Goal: Task Accomplishment & Management: Manage account settings

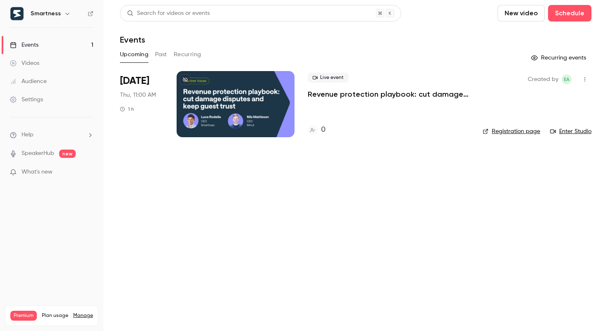
click at [67, 16] on icon "button" at bounding box center [67, 13] width 7 height 7
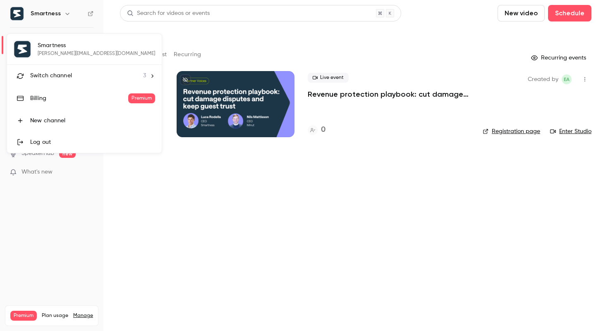
click at [68, 72] on span "Switch channel" at bounding box center [51, 76] width 42 height 9
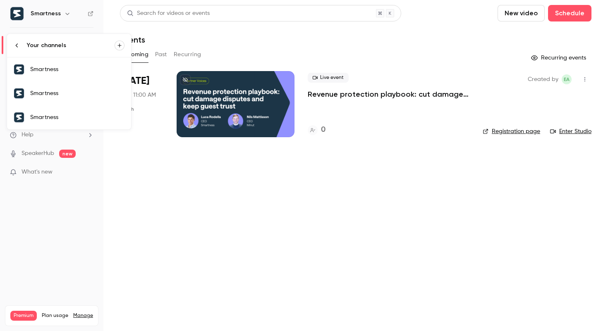
click at [64, 95] on div "Smartness" at bounding box center [77, 93] width 94 height 8
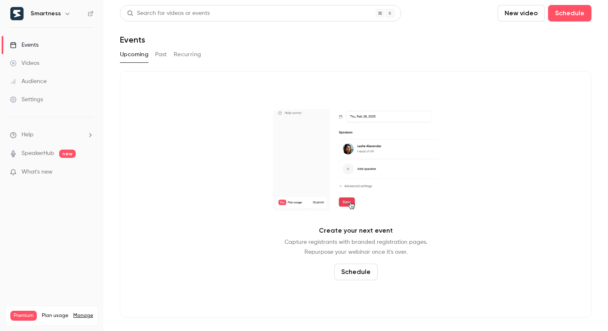
click at [66, 16] on icon "button" at bounding box center [67, 13] width 7 height 7
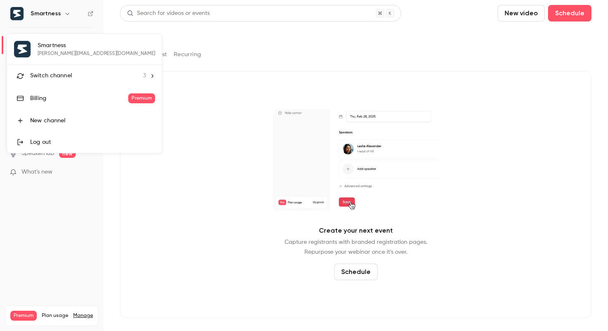
click at [64, 72] on span "Switch channel" at bounding box center [51, 76] width 42 height 9
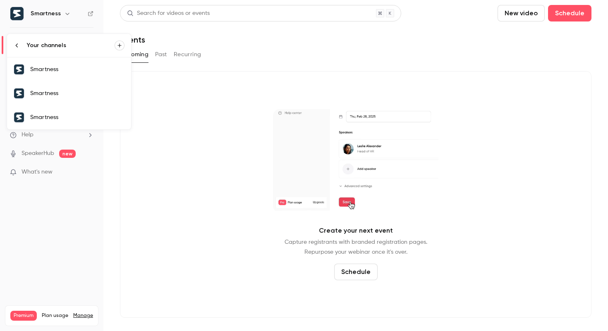
click at [64, 69] on div "Smartness" at bounding box center [77, 69] width 94 height 8
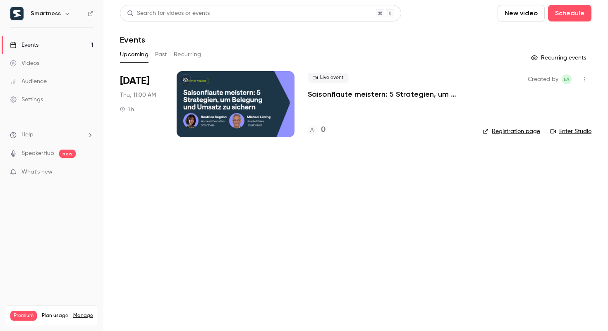
drag, startPoint x: 206, startPoint y: 103, endPoint x: 57, endPoint y: 83, distance: 150.1
click at [53, 99] on link "Settings" at bounding box center [51, 100] width 103 height 18
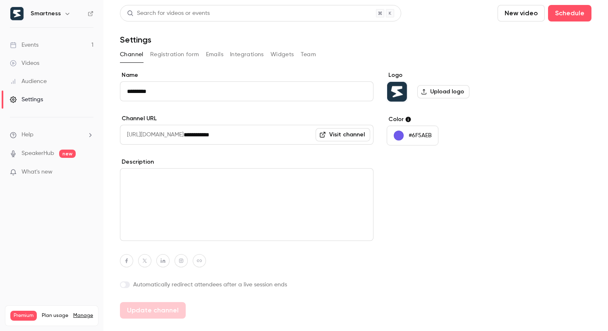
click at [219, 53] on button "Emails" at bounding box center [214, 54] width 17 height 13
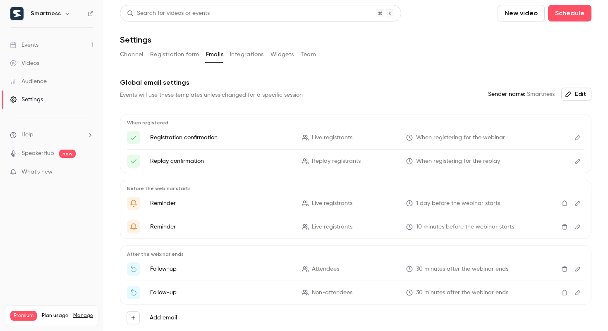
click at [577, 137] on icon "Edit" at bounding box center [577, 138] width 7 height 6
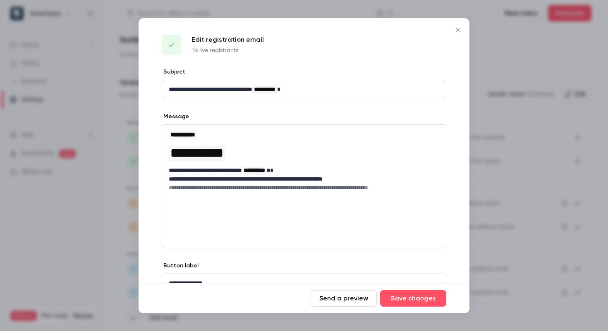
click at [459, 30] on icon "Close" at bounding box center [458, 29] width 10 height 7
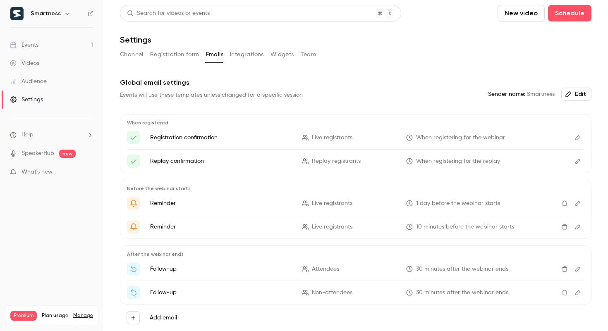
click at [50, 17] on h6 "Smartness" at bounding box center [46, 14] width 30 height 8
click at [52, 17] on h6 "Smartness" at bounding box center [46, 14] width 30 height 8
click at [311, 48] on button "Team" at bounding box center [309, 54] width 16 height 13
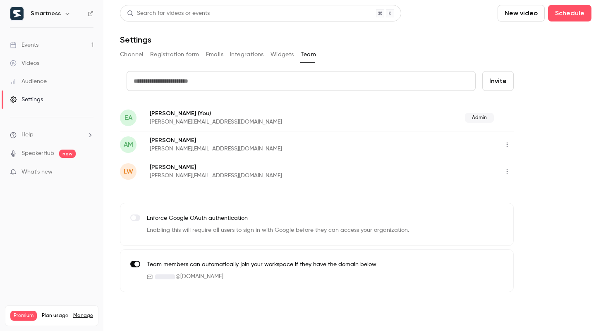
click at [507, 172] on icon "button" at bounding box center [506, 172] width 7 height 6
click at [539, 164] on div at bounding box center [304, 165] width 608 height 331
click at [79, 47] on link "Events 1" at bounding box center [51, 45] width 103 height 18
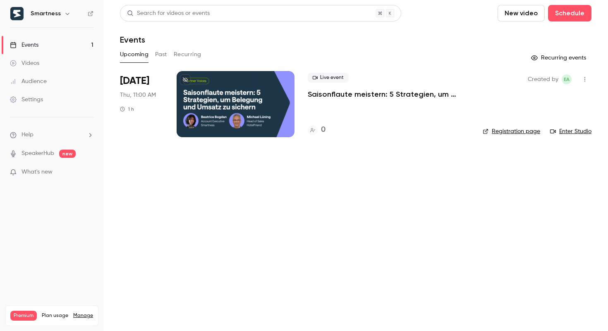
click at [31, 98] on div "Settings" at bounding box center [26, 99] width 33 height 8
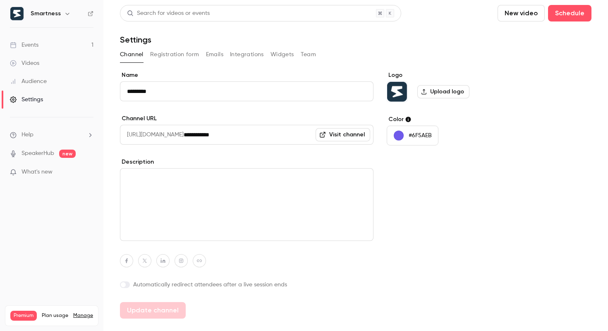
click at [224, 53] on div "Channel Registration form Emails Integrations Widgets Team" at bounding box center [355, 54] width 471 height 13
click at [212, 54] on button "Emails" at bounding box center [214, 54] width 17 height 13
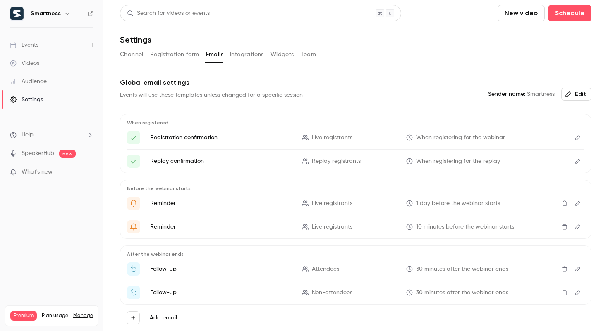
click at [575, 140] on icon "Edit" at bounding box center [577, 138] width 7 height 6
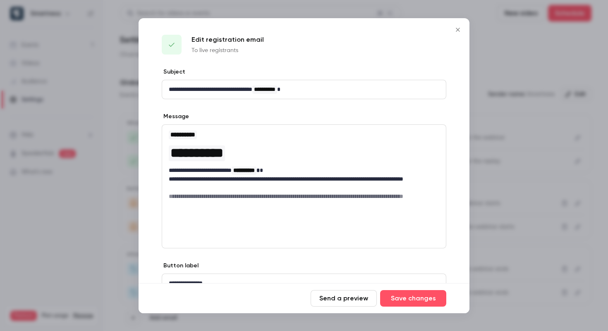
click at [457, 31] on icon "Close" at bounding box center [458, 30] width 4 height 4
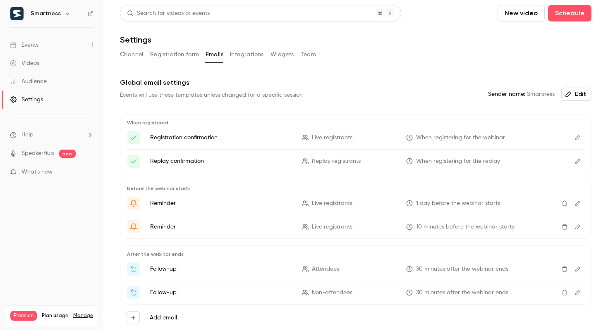
click at [576, 141] on button "Edit" at bounding box center [577, 137] width 13 height 13
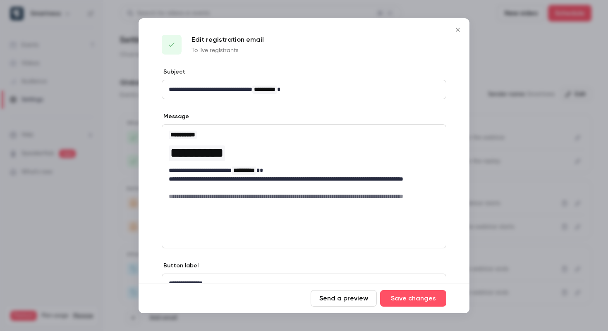
click at [454, 32] on icon "Close" at bounding box center [458, 29] width 10 height 7
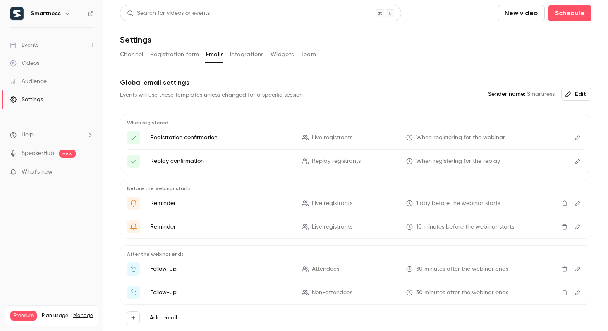
click at [578, 158] on button "Edit" at bounding box center [577, 161] width 13 height 13
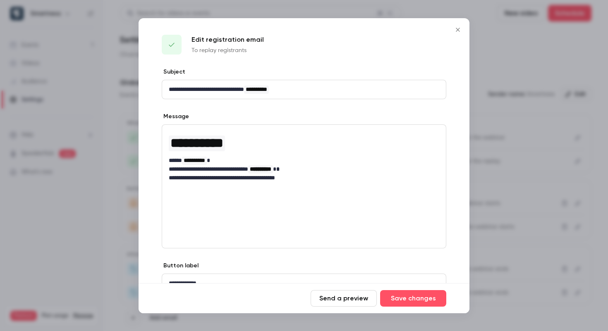
click at [451, 27] on button "Close" at bounding box center [457, 29] width 17 height 17
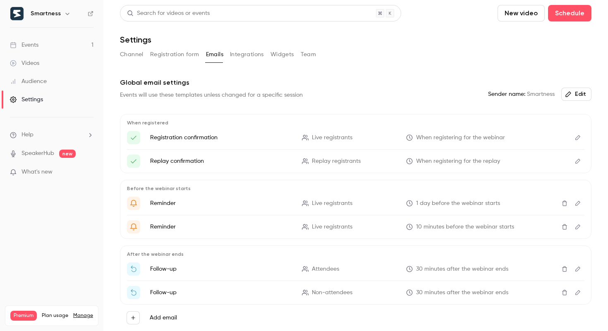
scroll to position [30, 0]
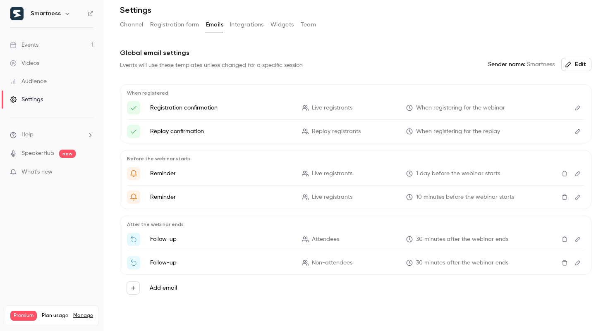
click at [576, 258] on button "Edit" at bounding box center [577, 262] width 13 height 13
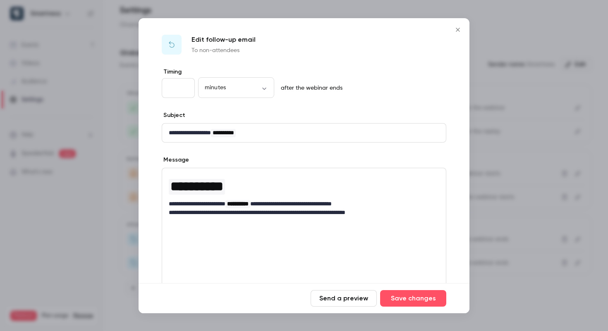
click at [455, 31] on icon "Close" at bounding box center [458, 29] width 10 height 7
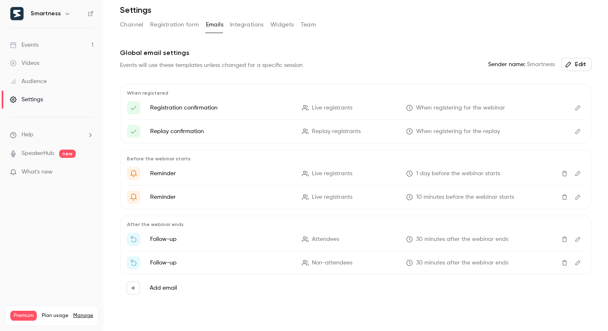
click at [64, 37] on link "Events 1" at bounding box center [51, 45] width 103 height 18
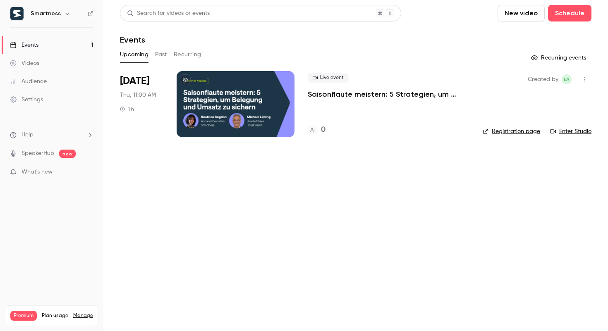
click at [76, 42] on link "Events 1" at bounding box center [51, 45] width 103 height 18
click at [47, 14] on h6 "Smartness" at bounding box center [46, 14] width 30 height 8
click at [71, 14] on div "Smartness" at bounding box center [56, 14] width 50 height 10
click at [66, 14] on icon "button" at bounding box center [67, 14] width 4 height 2
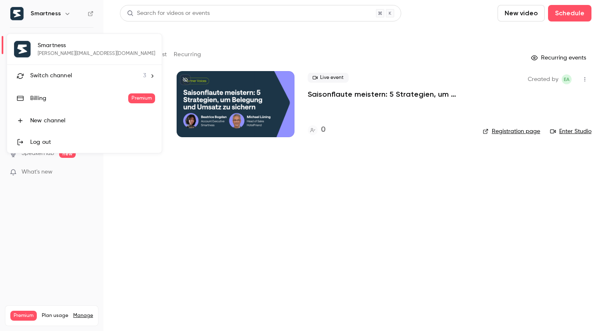
click at [62, 80] on span "Switch channel" at bounding box center [51, 76] width 42 height 9
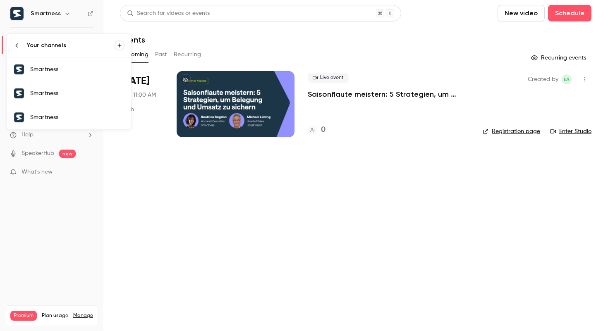
click at [59, 94] on div "Smartness" at bounding box center [77, 93] width 94 height 8
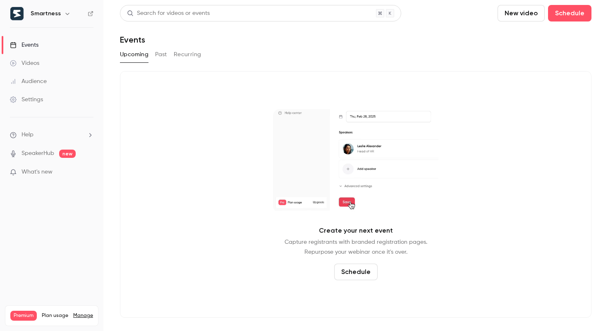
click at [54, 13] on h6 "Smartness" at bounding box center [46, 14] width 30 height 8
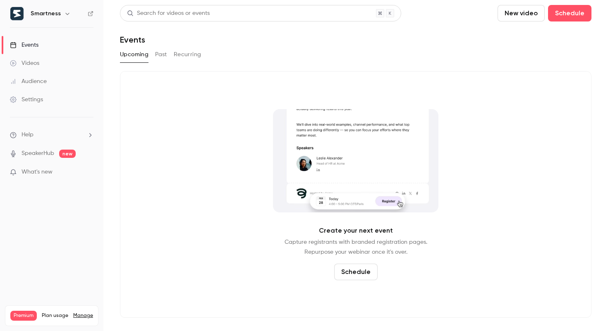
click at [64, 13] on icon "button" at bounding box center [67, 13] width 7 height 7
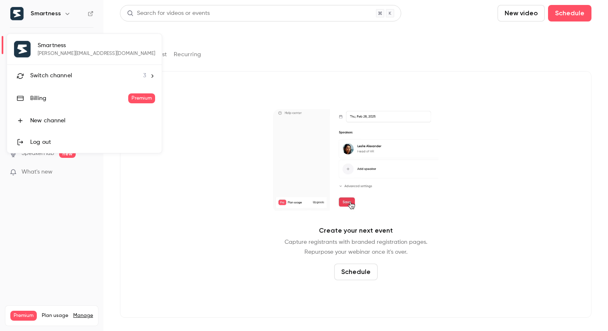
click at [62, 52] on div "Smartness [PERSON_NAME][EMAIL_ADDRESS][DOMAIN_NAME] Switch channel 3 Billing Pr…" at bounding box center [84, 93] width 155 height 119
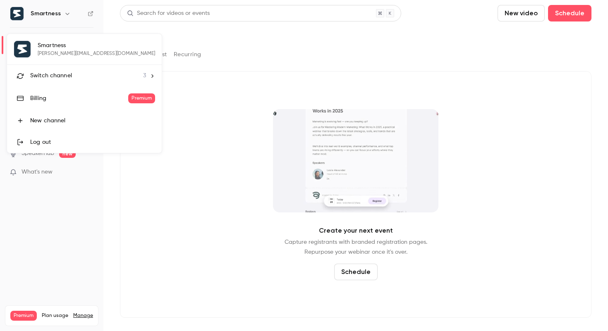
click at [62, 77] on span "Switch channel" at bounding box center [51, 76] width 42 height 9
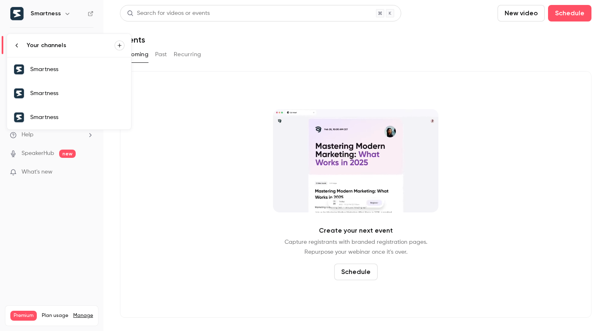
click at [50, 123] on link "Smartness" at bounding box center [69, 117] width 124 height 24
